Goal: Task Accomplishment & Management: Use online tool/utility

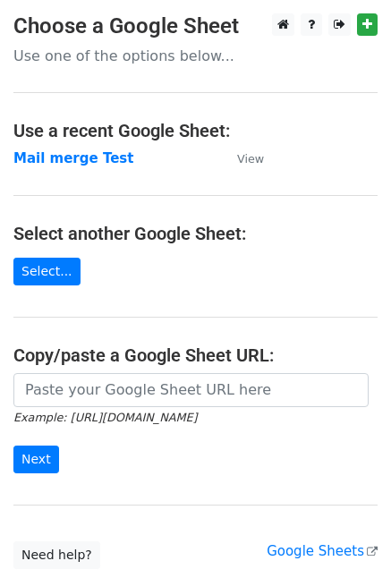
click at [159, 53] on p "Use one of the options below..." at bounding box center [195, 56] width 364 height 19
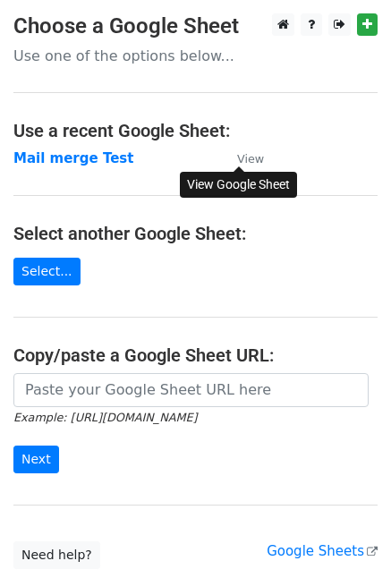
click at [237, 153] on small "View" at bounding box center [250, 158] width 27 height 13
click at [112, 64] on p "Use one of the options below..." at bounding box center [195, 56] width 364 height 19
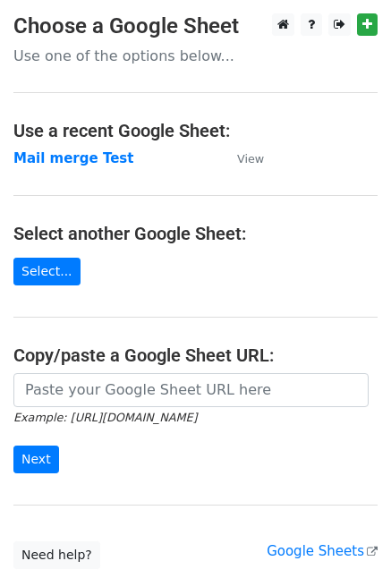
click at [116, 53] on p "Use one of the options below..." at bounding box center [195, 56] width 364 height 19
click at [49, 462] on input "Next" at bounding box center [36, 460] width 46 height 28
click at [81, 160] on strong "Mail merge Test" at bounding box center [73, 158] width 120 height 16
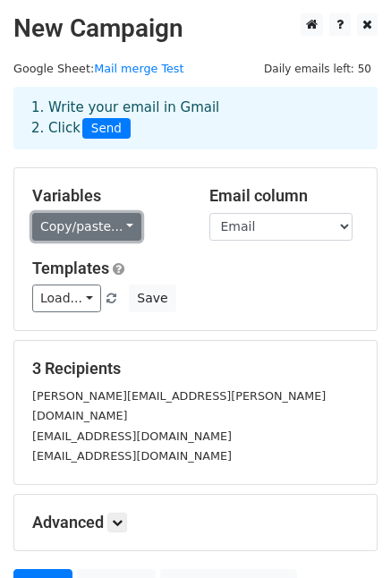
click at [97, 225] on link "Copy/paste..." at bounding box center [86, 227] width 109 height 28
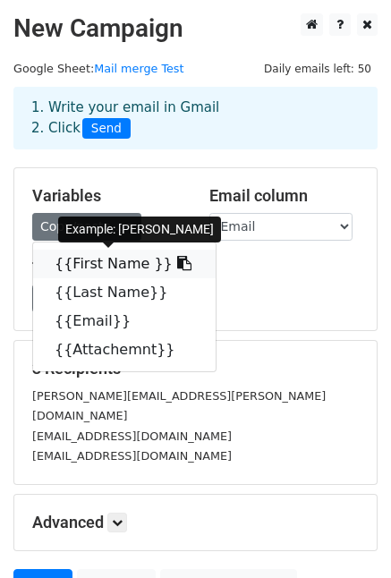
click at [177, 262] on icon at bounding box center [184, 263] width 14 height 14
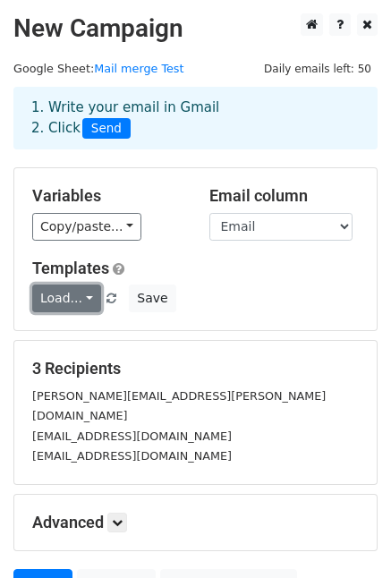
click at [65, 287] on link "Load..." at bounding box center [66, 299] width 69 height 28
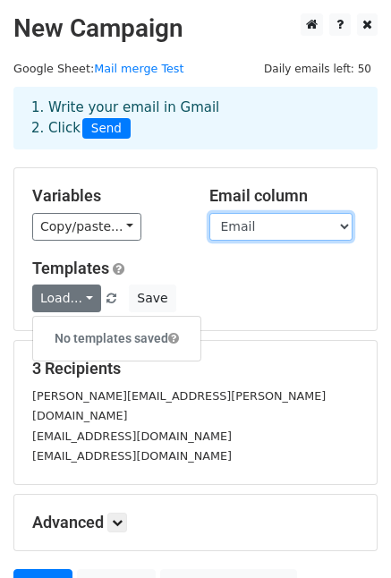
click at [256, 225] on select "First Name Last Name Email Attachemnt" at bounding box center [281, 227] width 143 height 28
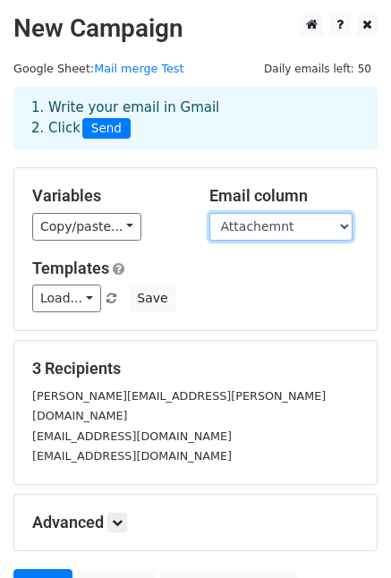
click at [210, 213] on select "First Name Last Name Email Attachemnt" at bounding box center [281, 227] width 143 height 28
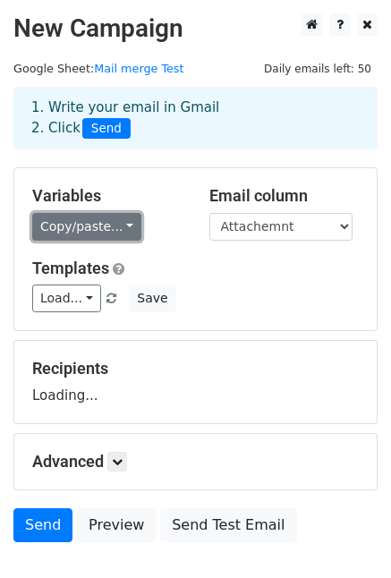
click at [120, 232] on link "Copy/paste..." at bounding box center [86, 227] width 109 height 28
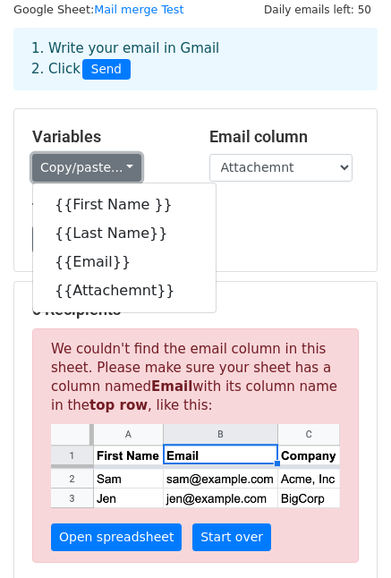
scroll to position [118, 0]
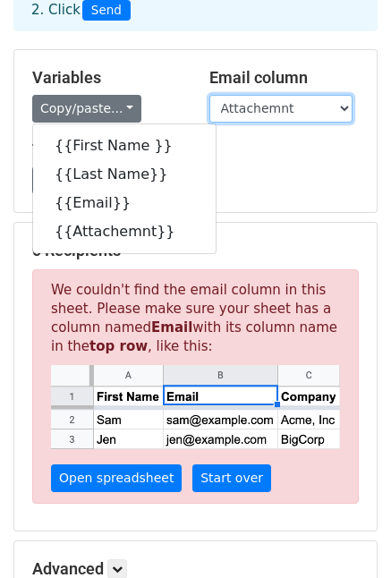
click at [306, 95] on select "First Name Last Name Email Attachemnt" at bounding box center [281, 109] width 143 height 28
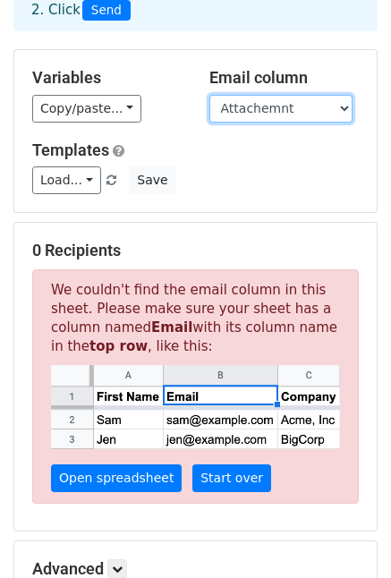
select select "Email"
click at [210, 95] on select "First Name Last Name Email Attachemnt" at bounding box center [281, 109] width 143 height 28
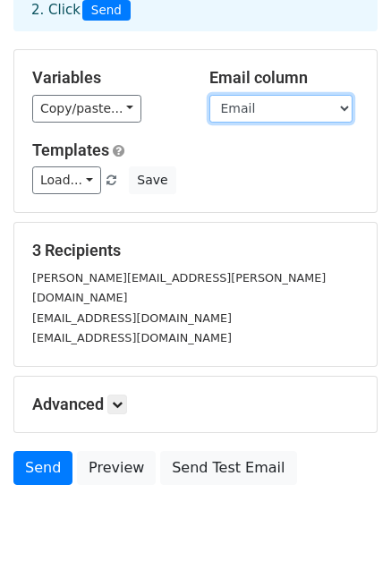
scroll to position [154, 0]
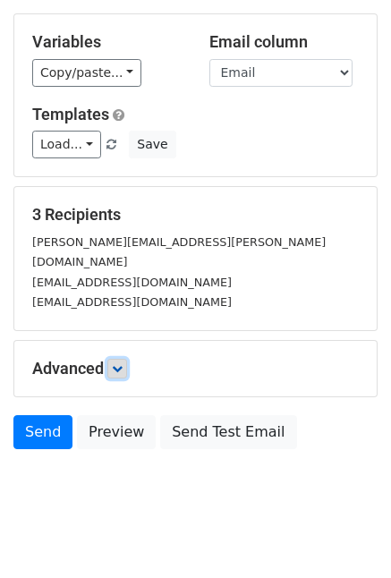
click at [116, 364] on icon at bounding box center [117, 369] width 11 height 11
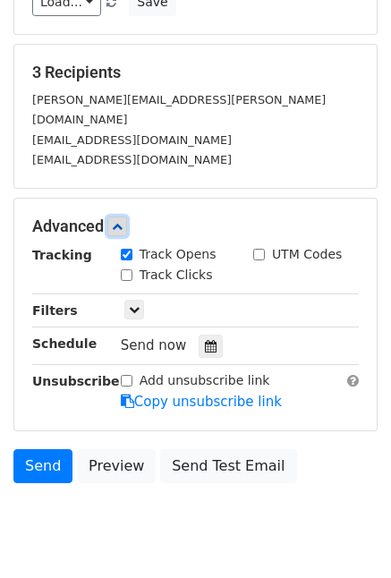
scroll to position [297, 0]
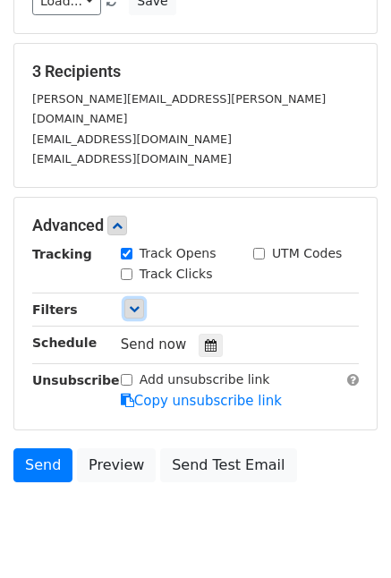
click at [136, 304] on icon at bounding box center [134, 309] width 11 height 11
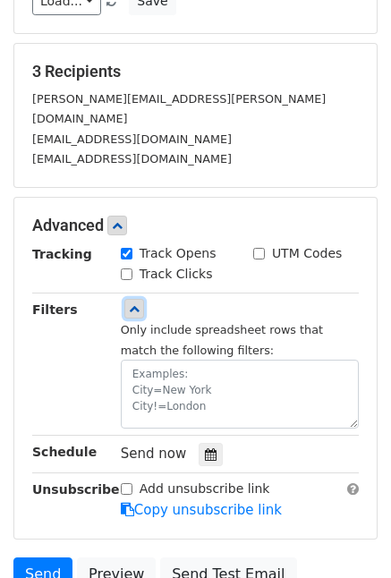
click at [136, 304] on icon at bounding box center [134, 309] width 11 height 11
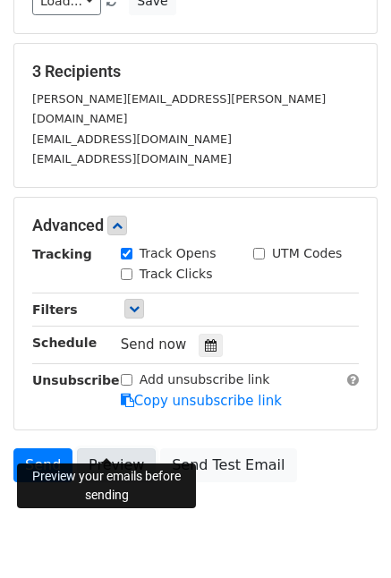
click at [99, 449] on link "Preview" at bounding box center [116, 466] width 79 height 34
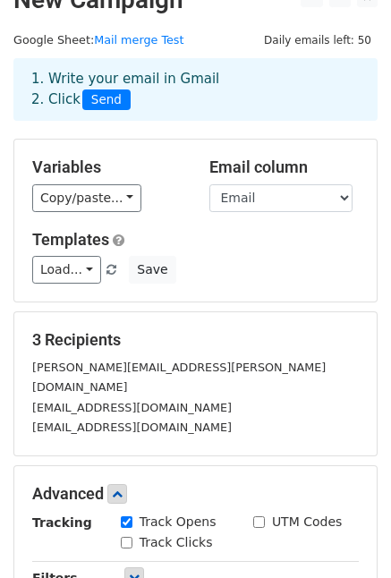
scroll to position [14, 0]
